Goal: Task Accomplishment & Management: Manage account settings

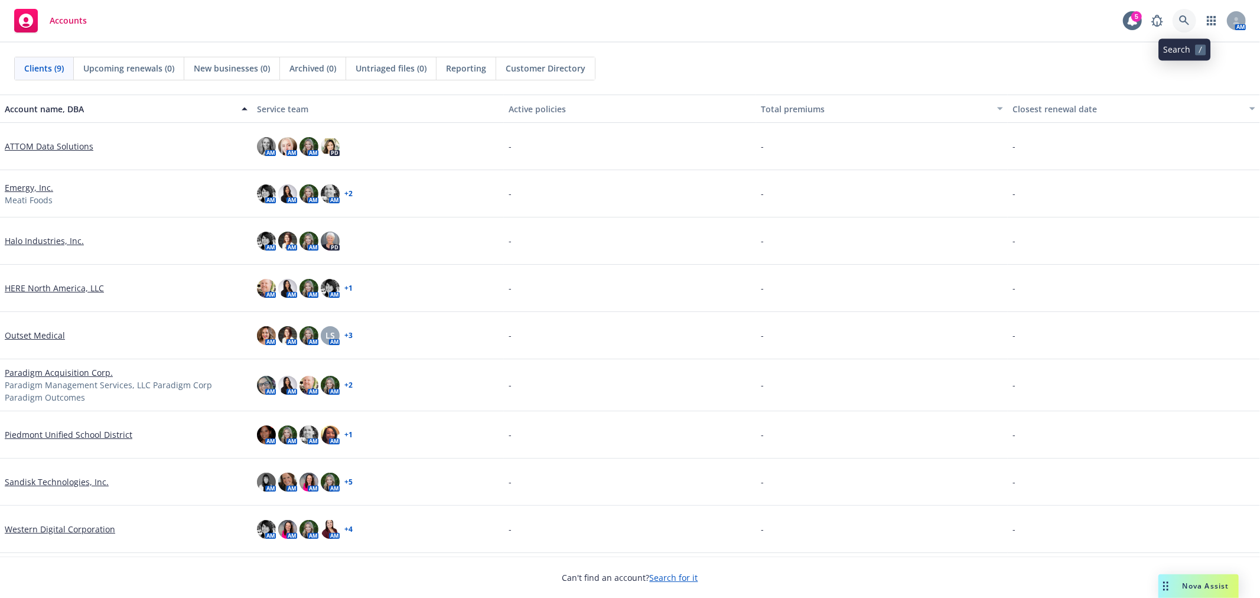
click at [1188, 21] on icon at bounding box center [1184, 20] width 11 height 11
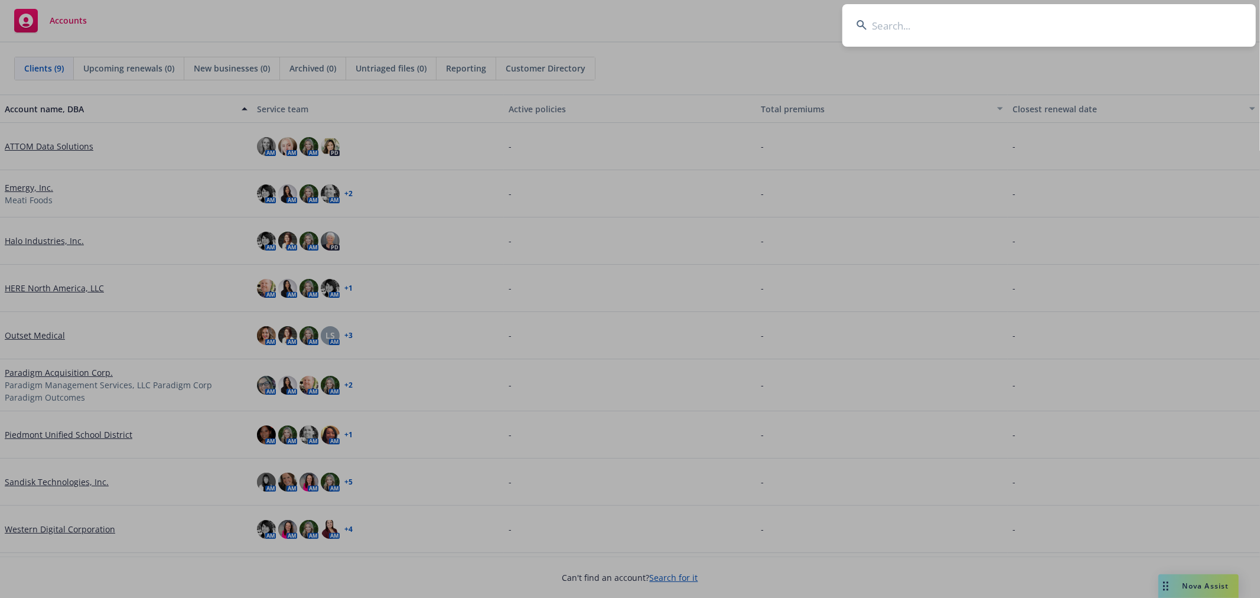
click at [996, 20] on input at bounding box center [1049, 25] width 414 height 43
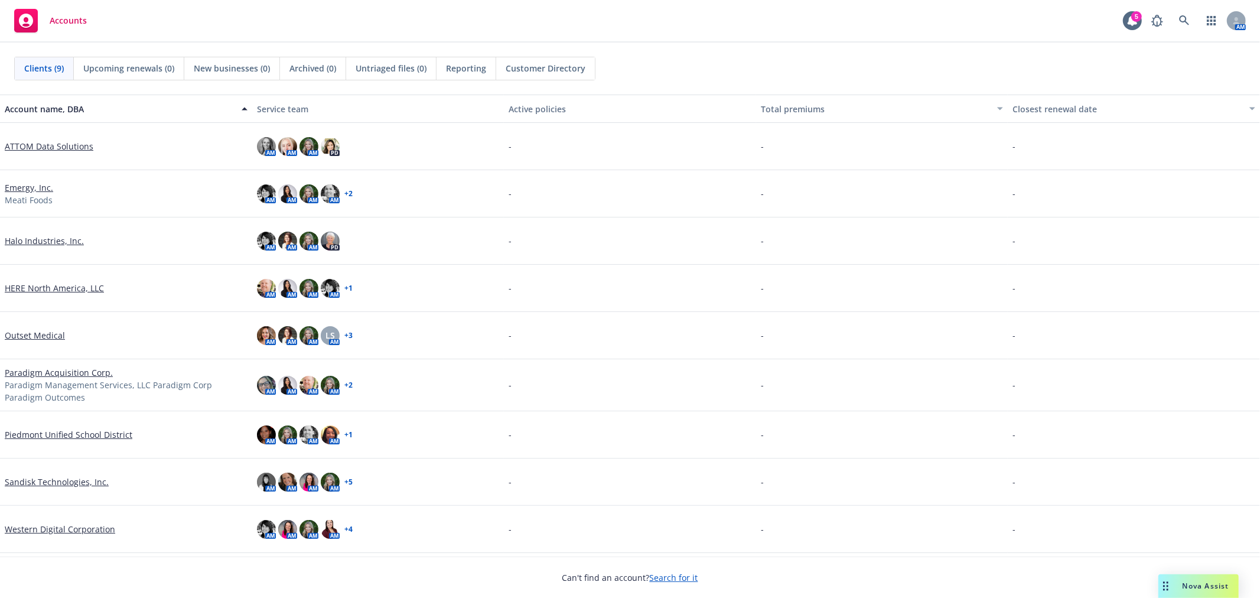
click at [46, 528] on link "Western Digital Corporation" at bounding box center [60, 529] width 110 height 12
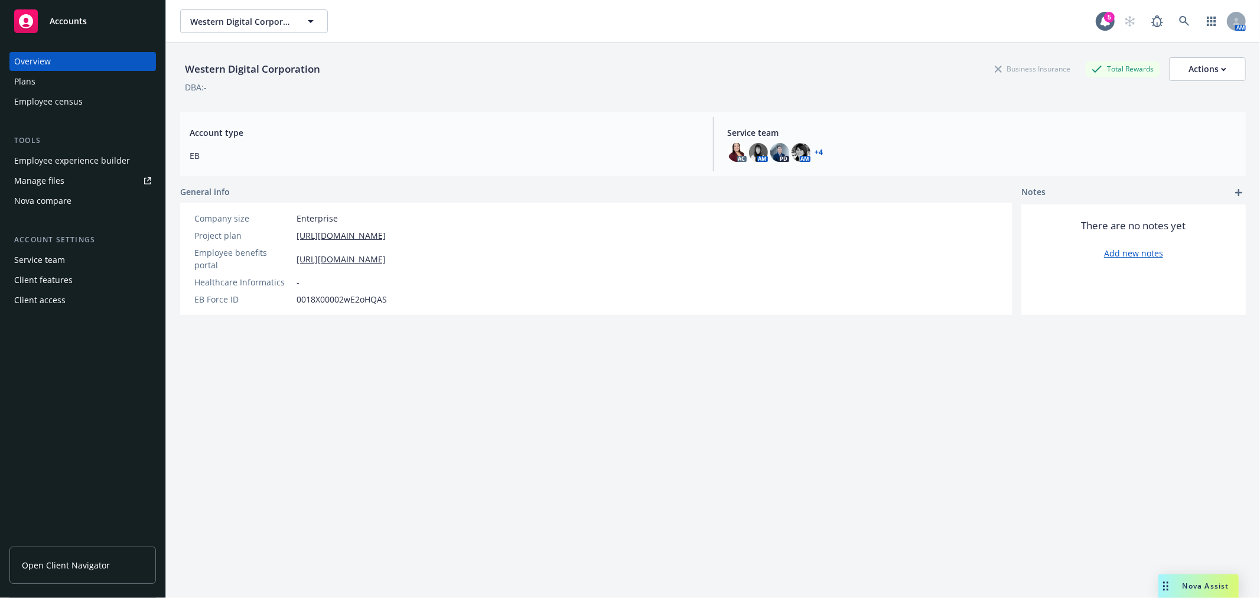
click at [50, 178] on div "Manage files" at bounding box center [39, 180] width 50 height 19
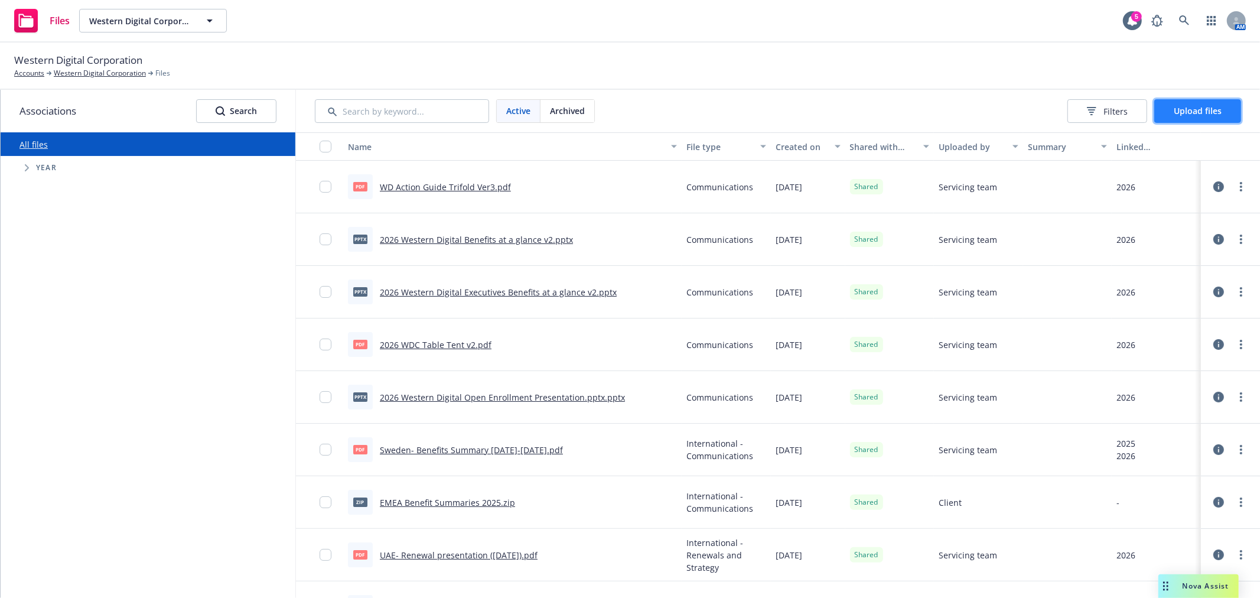
click at [1192, 111] on span "Upload files" at bounding box center [1198, 110] width 48 height 11
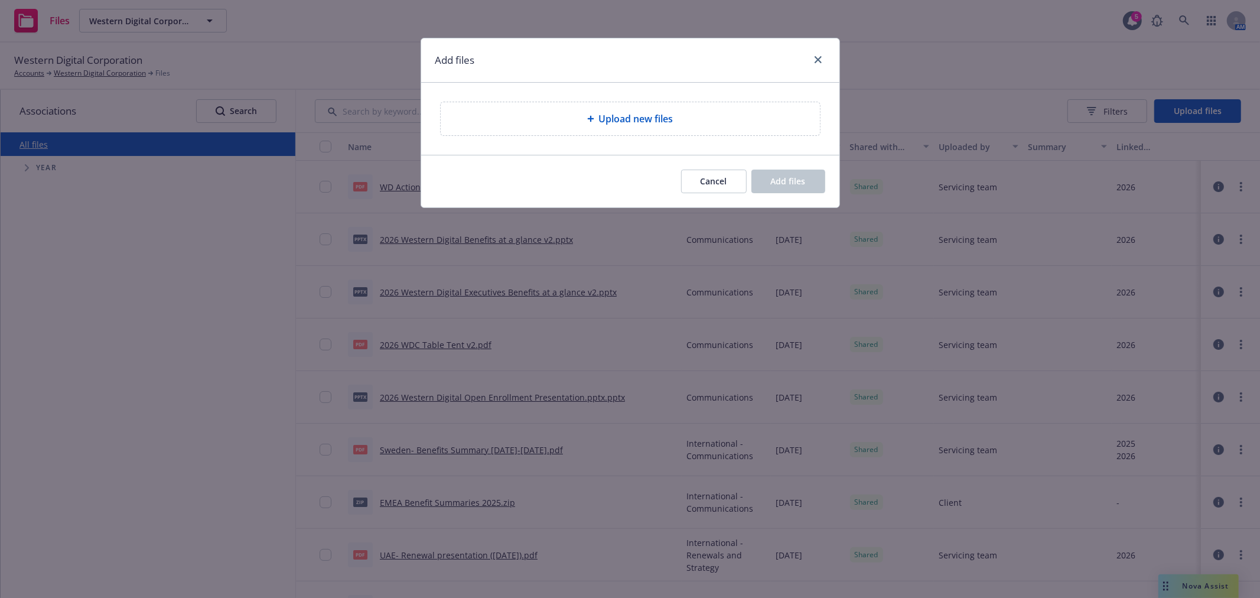
click at [629, 108] on div "Upload new files" at bounding box center [630, 118] width 379 height 33
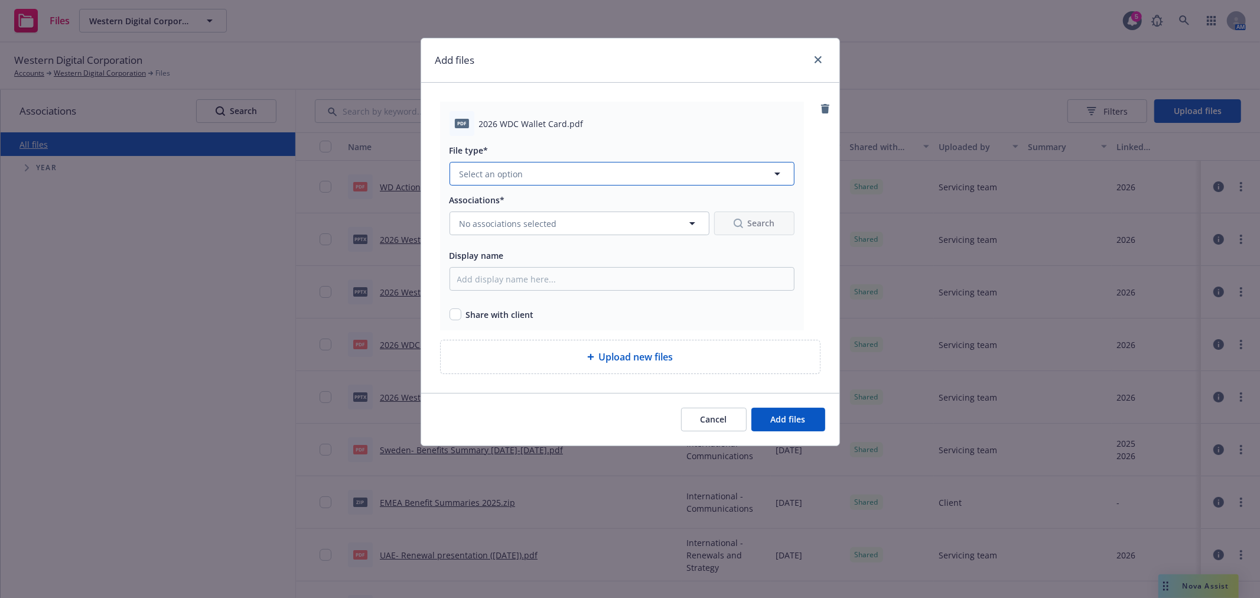
click at [737, 165] on button "Select an option" at bounding box center [622, 174] width 345 height 24
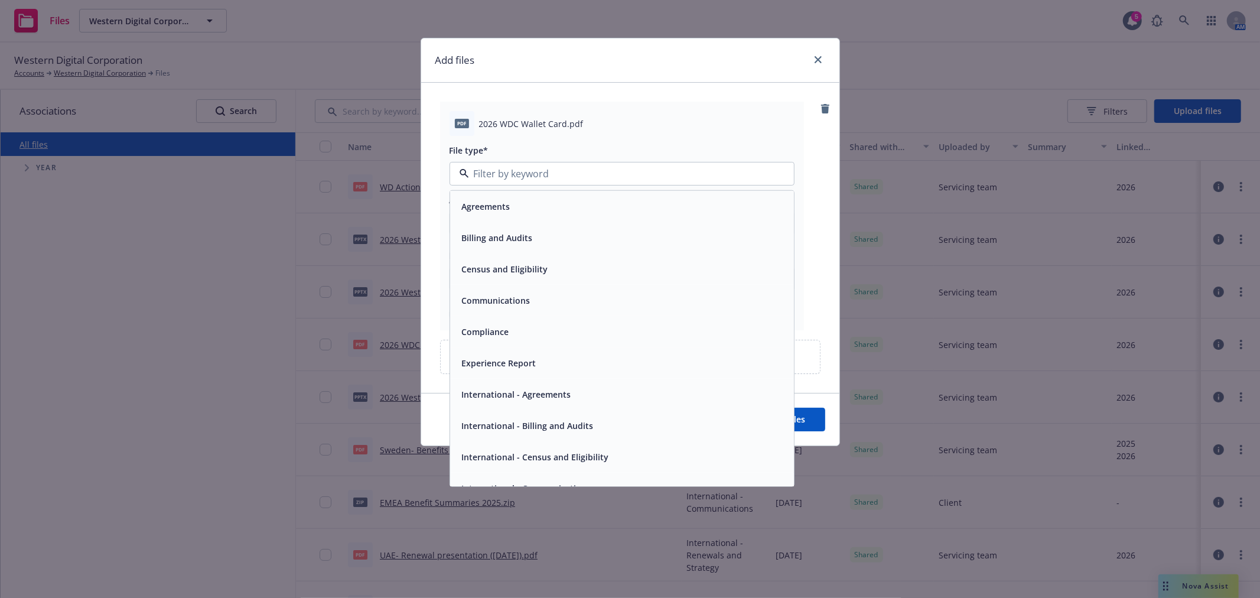
click at [518, 298] on span "Communications" at bounding box center [496, 300] width 69 height 12
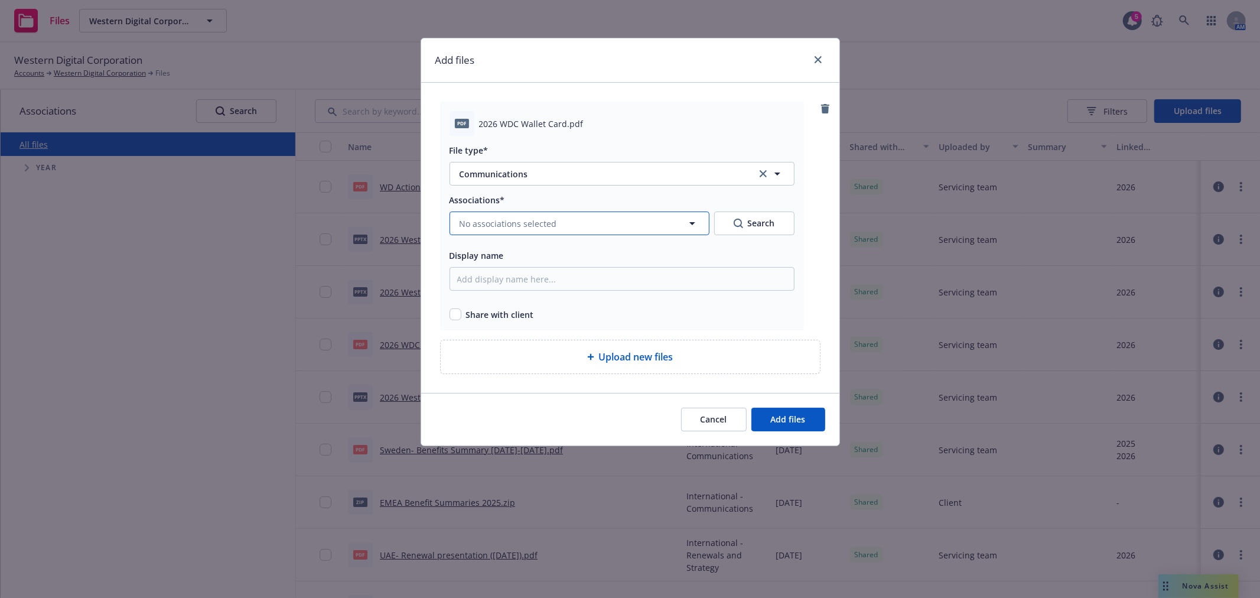
click at [527, 225] on span "No associations selected" at bounding box center [508, 223] width 97 height 12
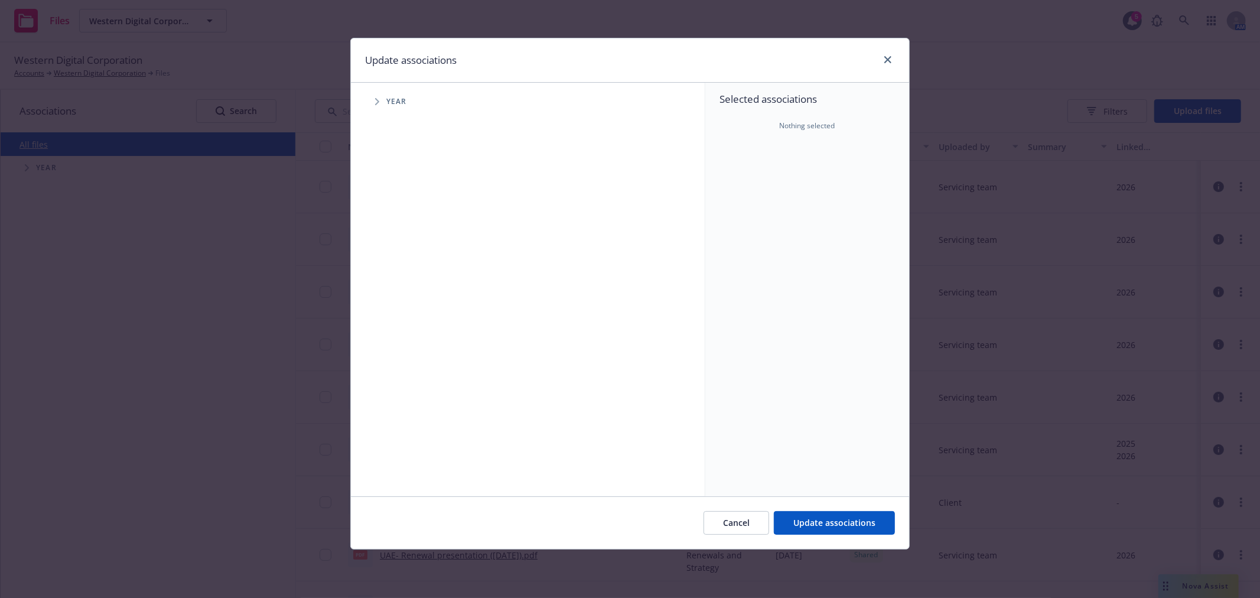
click at [381, 102] on span "Tree Example" at bounding box center [376, 101] width 19 height 19
click at [408, 291] on input "Tree Example" at bounding box center [407, 291] width 12 height 12
checkbox input "true"
click at [829, 528] on span "Update associations" at bounding box center [834, 522] width 82 height 11
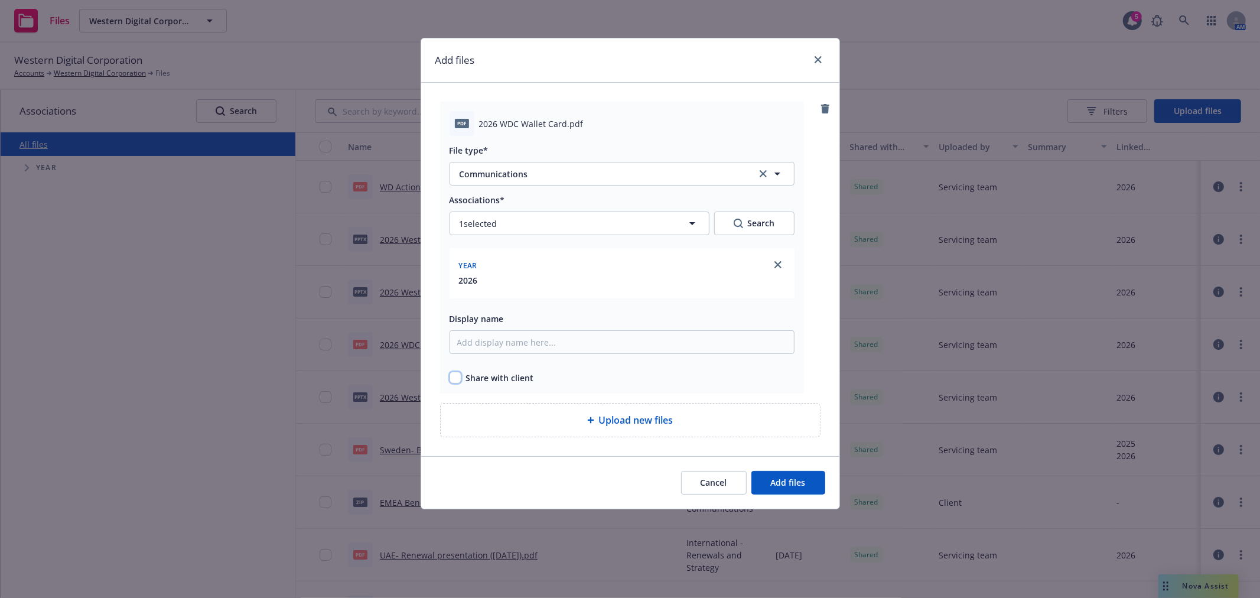
click at [456, 380] on input "checkbox" at bounding box center [456, 378] width 12 height 12
checkbox input "true"
click at [809, 483] on button "Add files" at bounding box center [789, 483] width 74 height 24
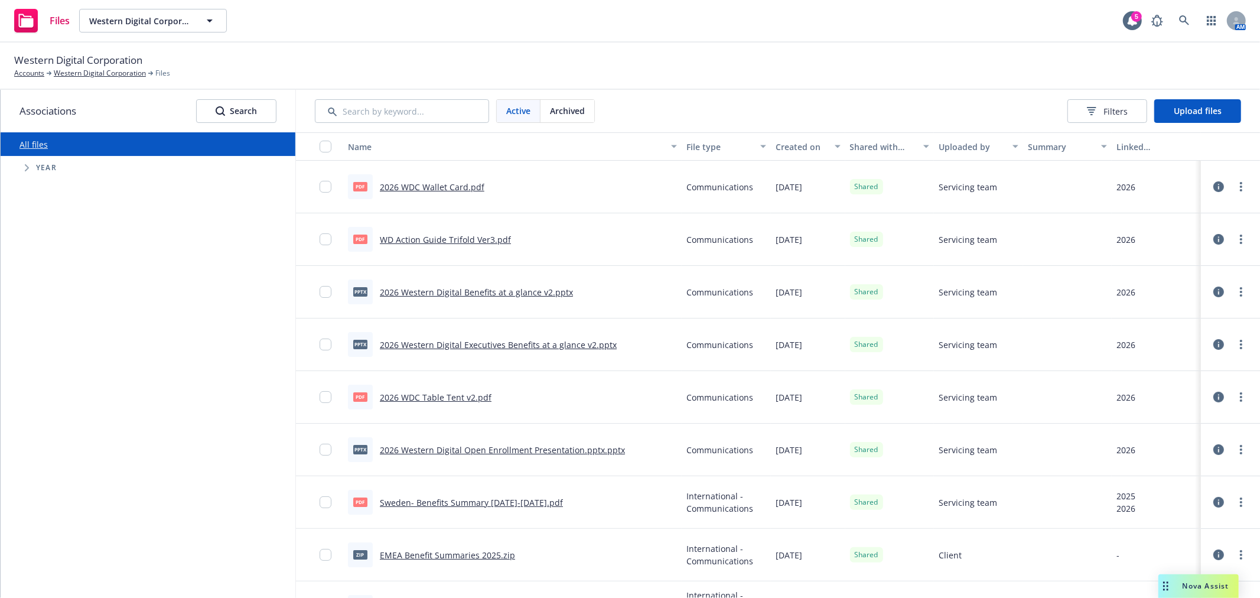
click at [640, 38] on div "Files Western Digital Corporation Western Digital Corporation 5 AM" at bounding box center [630, 21] width 1260 height 43
click at [1072, 43] on div "Western Digital Corporation Accounts Western Digital Corporation Files" at bounding box center [630, 66] width 1260 height 47
click at [712, 71] on div "Western Digital Corporation Accounts Western Digital Corporation Files" at bounding box center [630, 66] width 1232 height 26
